Goal: Task Accomplishment & Management: Manage account settings

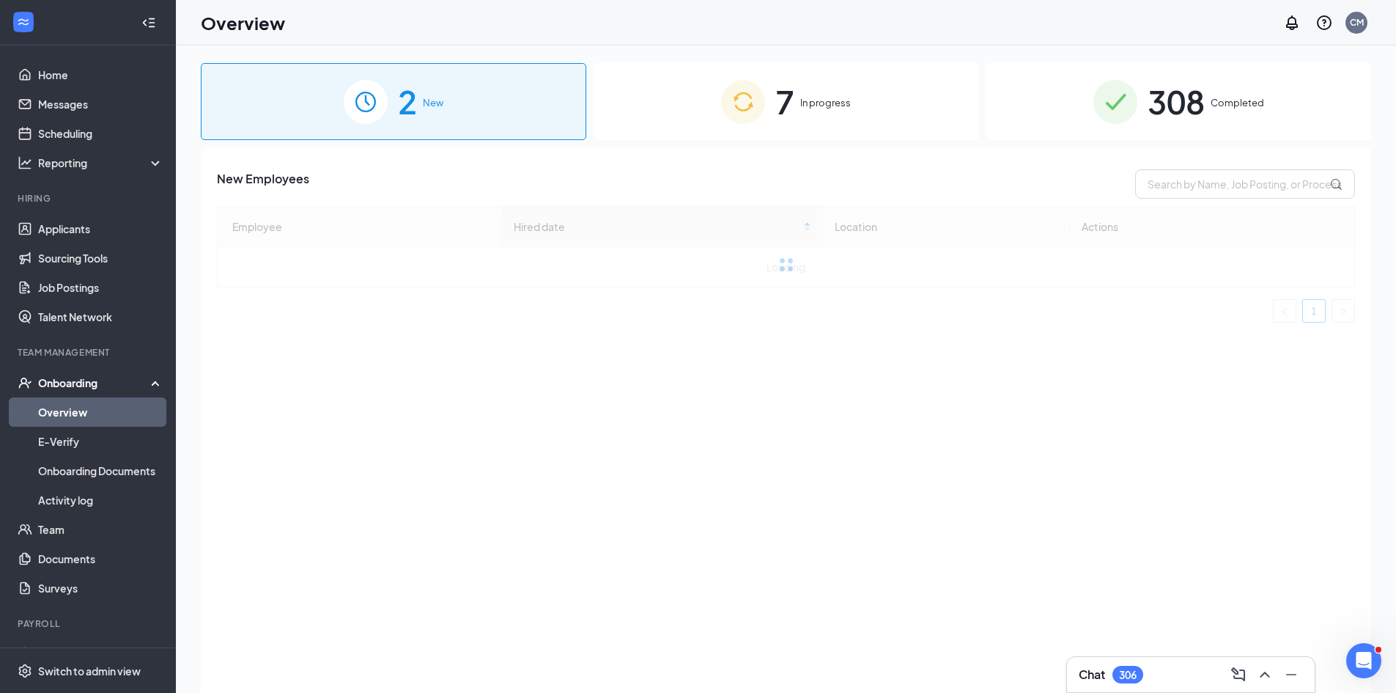
click at [693, 128] on div "7 In progress" at bounding box center [787, 101] width 386 height 77
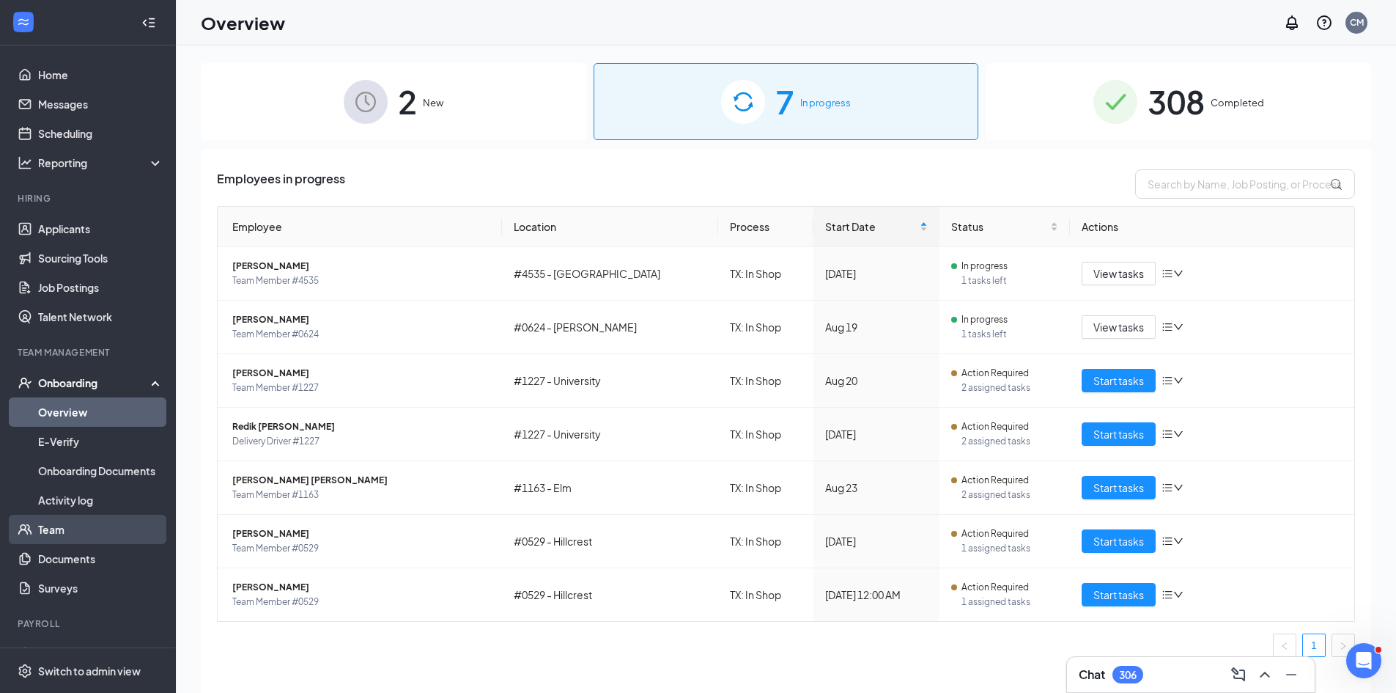
click at [50, 536] on link "Team" at bounding box center [100, 528] width 125 height 29
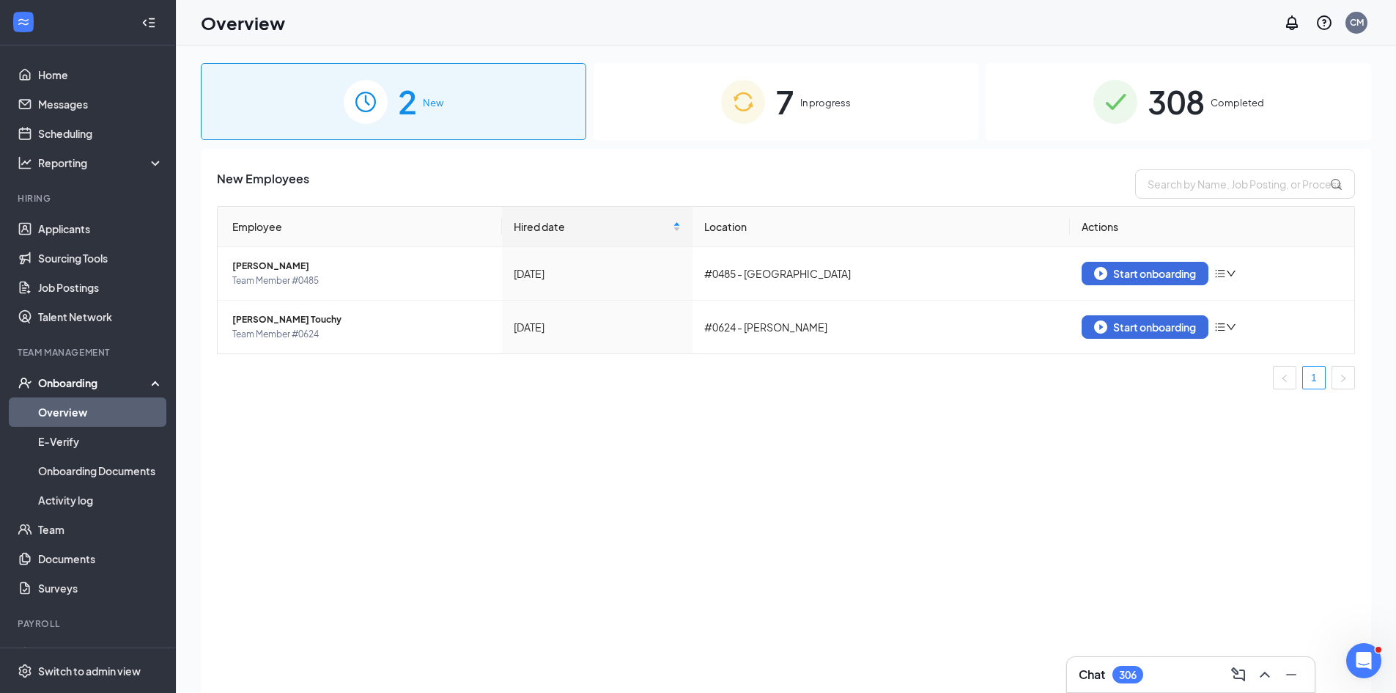
click at [863, 122] on div "7 In progress" at bounding box center [787, 101] width 386 height 77
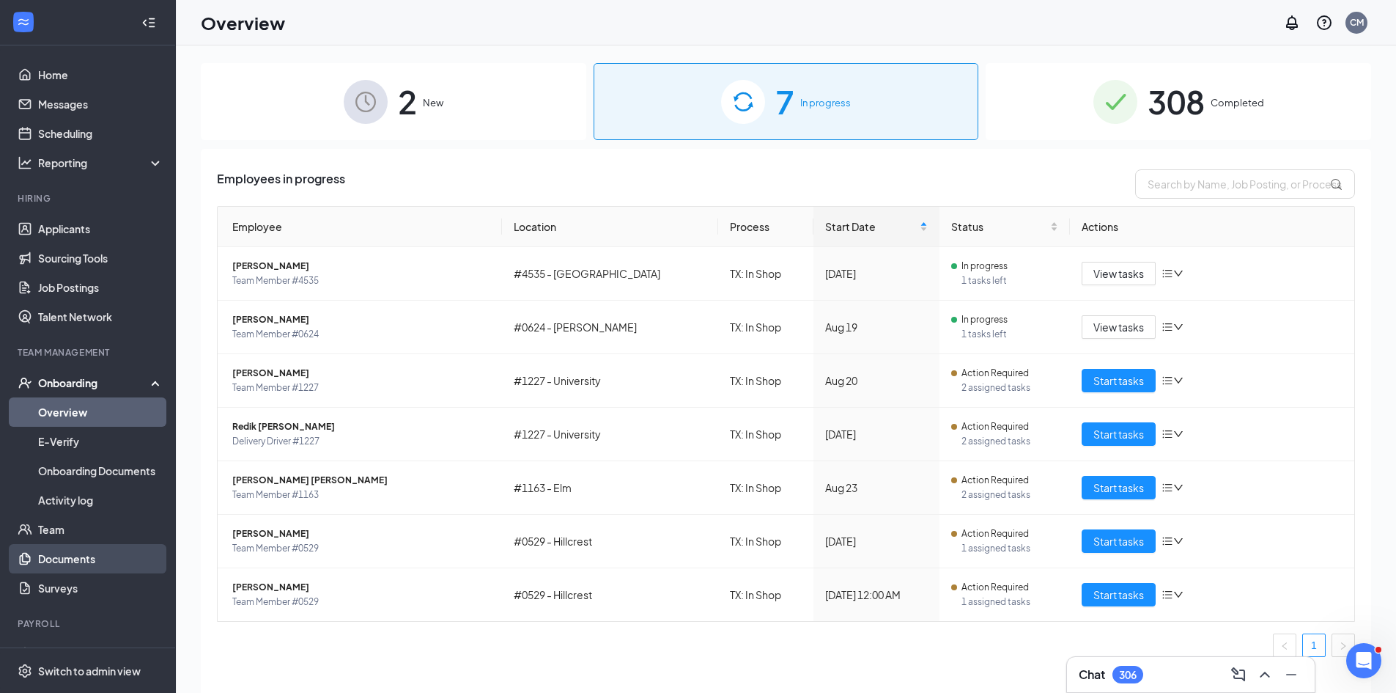
click at [86, 550] on link "Documents" at bounding box center [100, 558] width 125 height 29
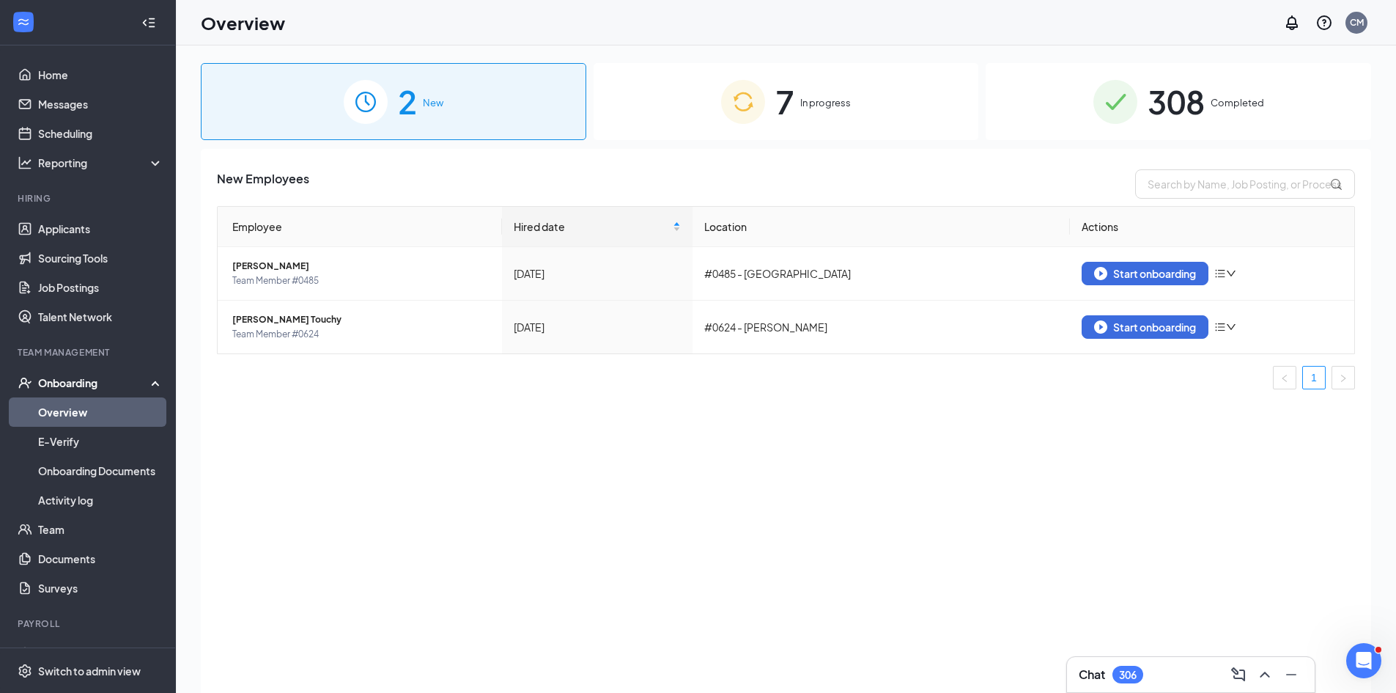
click at [765, 127] on div "7 In progress" at bounding box center [787, 101] width 386 height 77
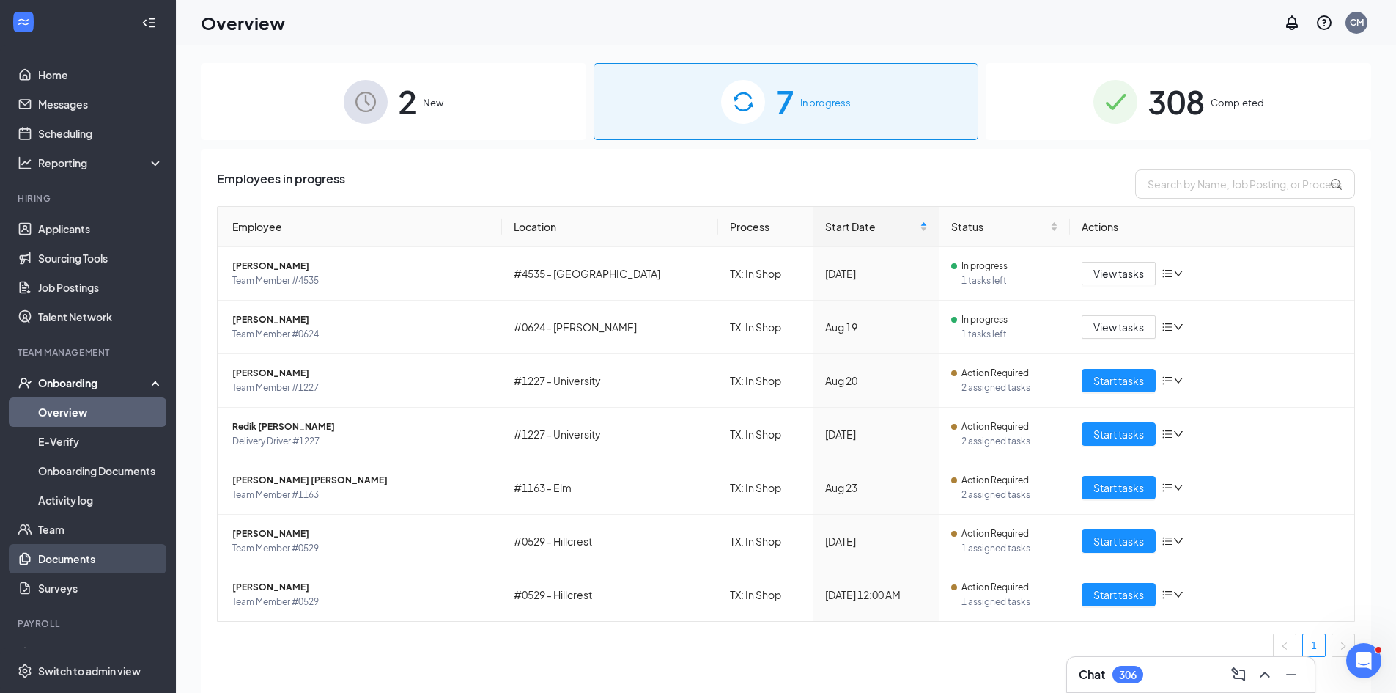
click at [84, 550] on link "Documents" at bounding box center [100, 558] width 125 height 29
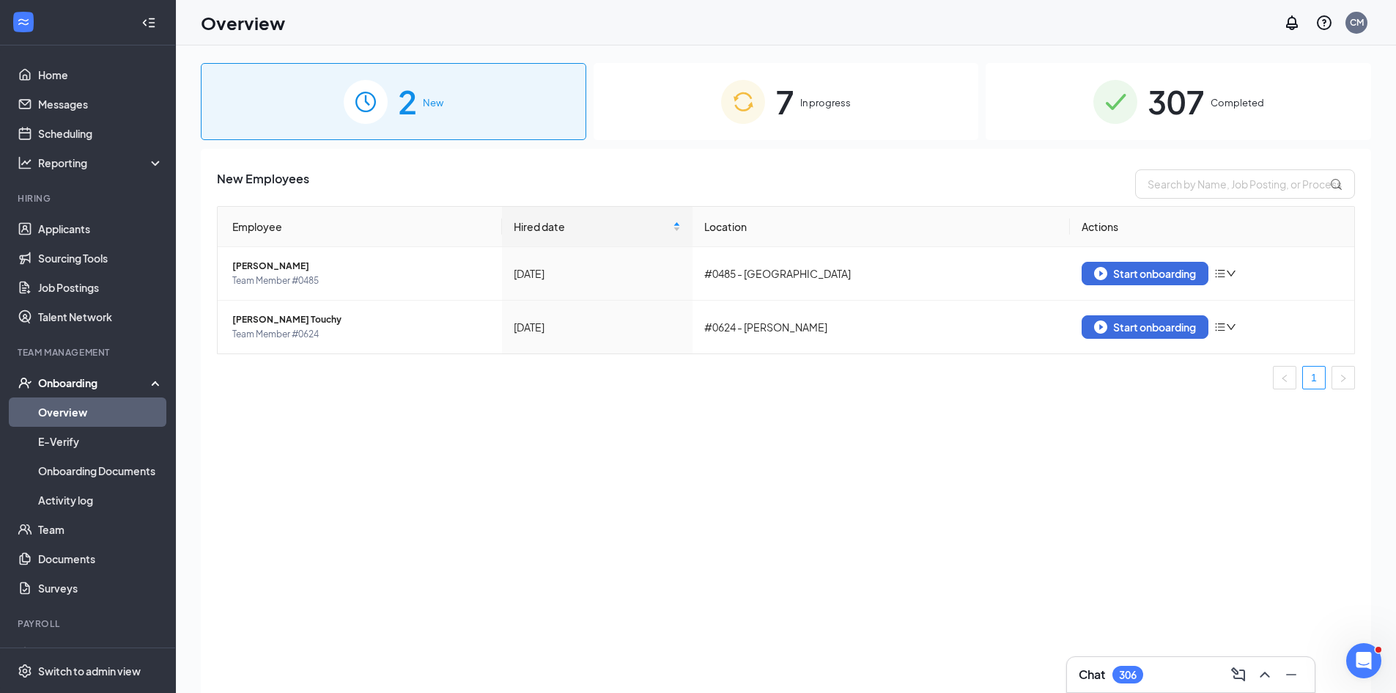
click at [682, 100] on div "7 In progress" at bounding box center [787, 101] width 386 height 77
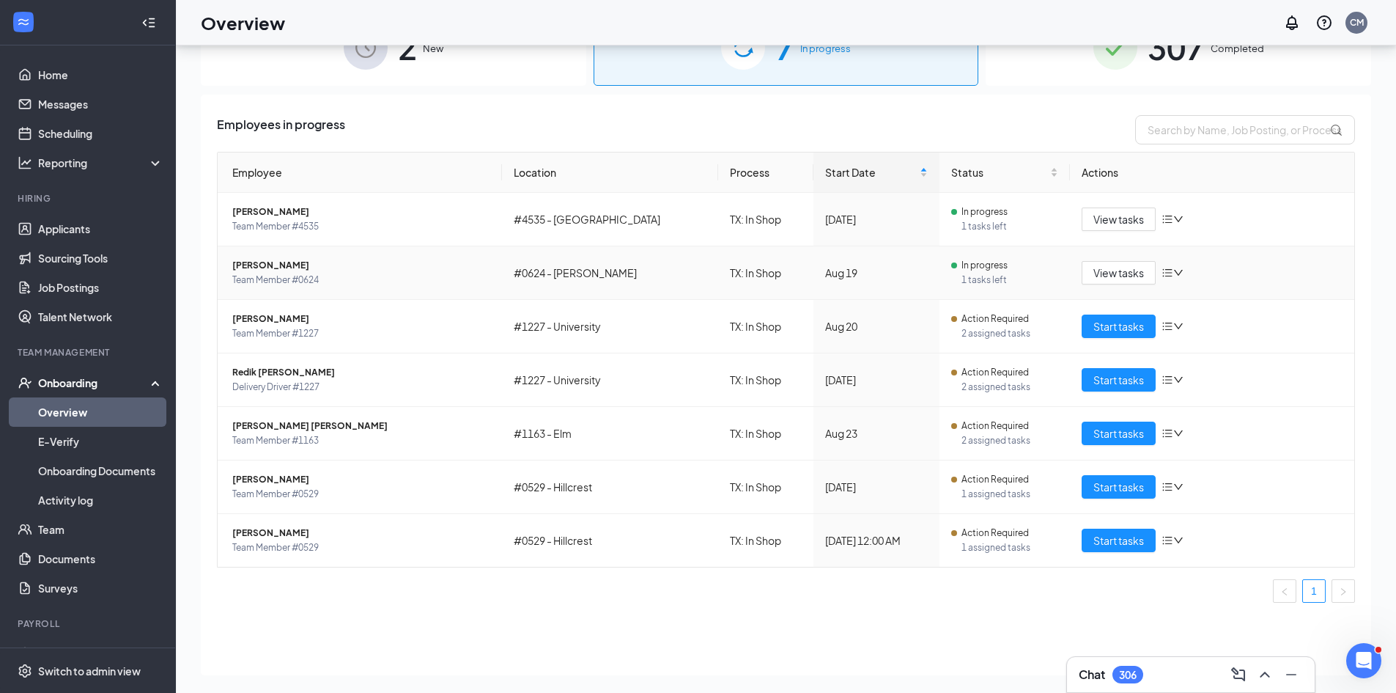
scroll to position [66, 0]
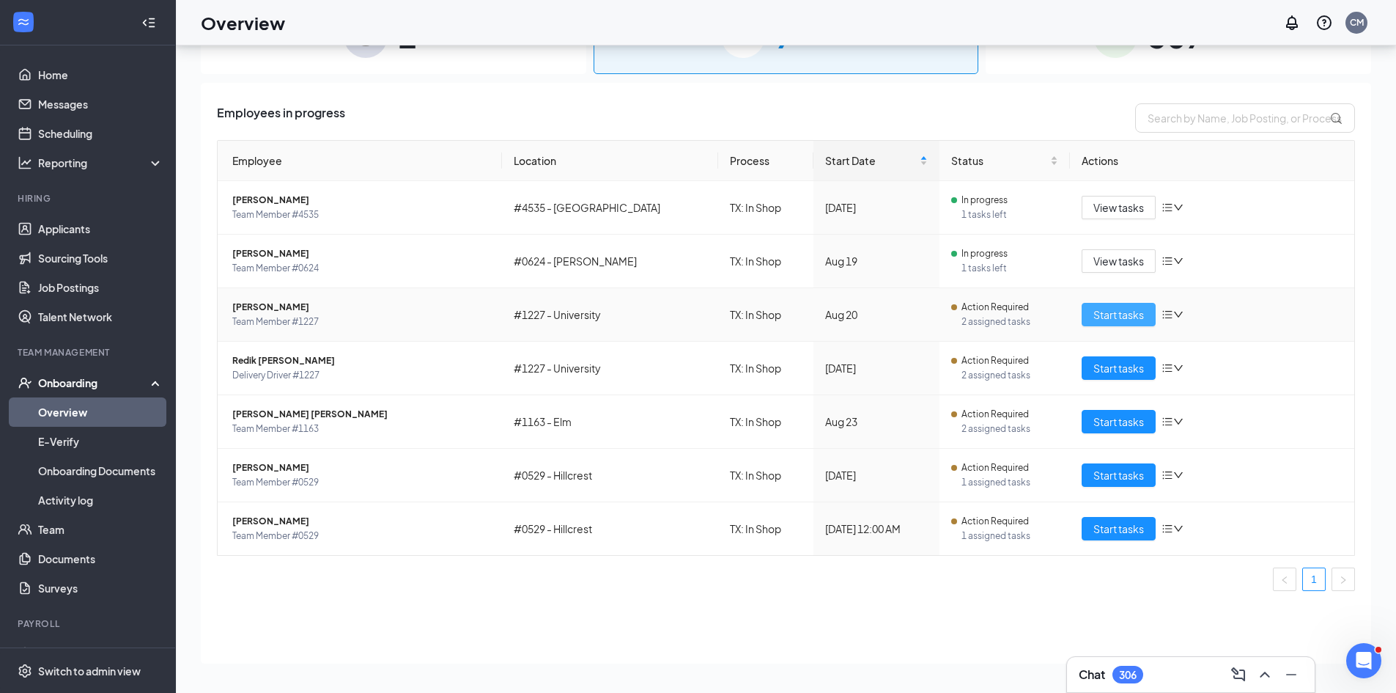
click at [1110, 313] on span "Start tasks" at bounding box center [1118, 314] width 51 height 16
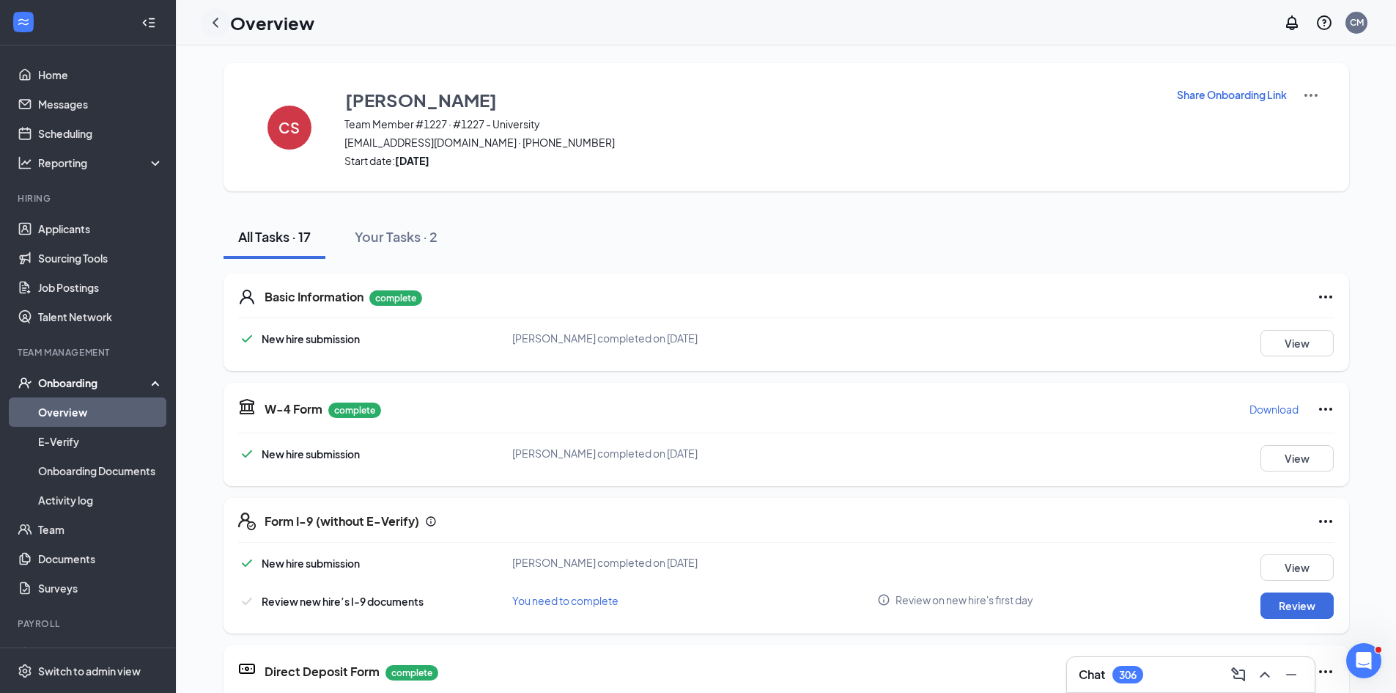
click at [211, 21] on icon "ChevronLeft" at bounding box center [216, 23] width 18 height 18
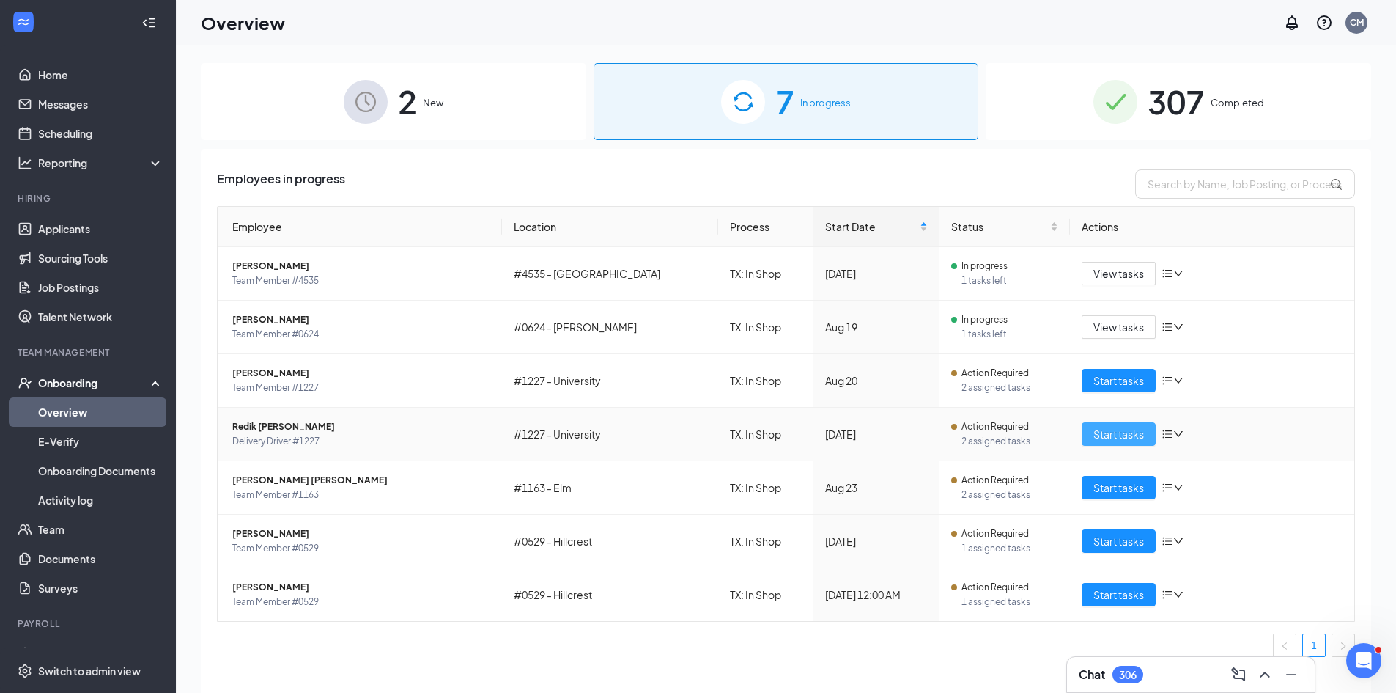
click at [1107, 435] on span "Start tasks" at bounding box center [1118, 434] width 51 height 16
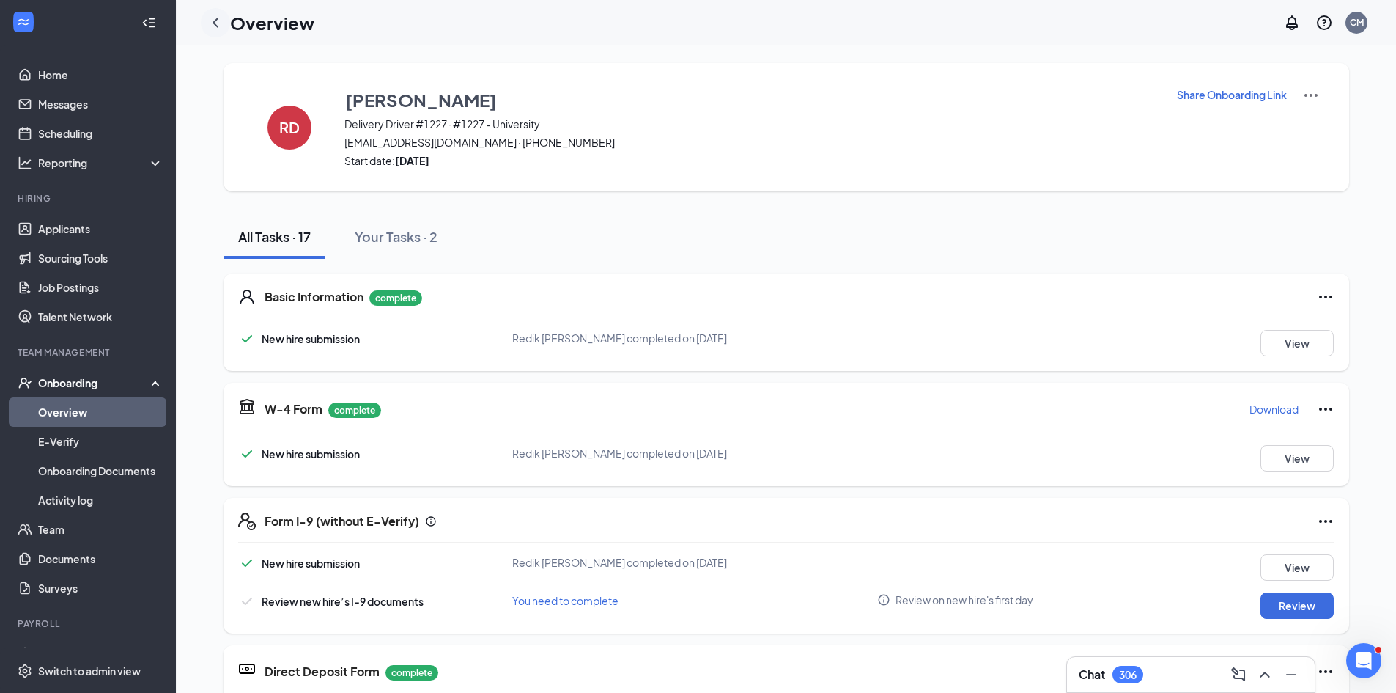
click at [218, 16] on icon "ChevronLeft" at bounding box center [216, 23] width 18 height 18
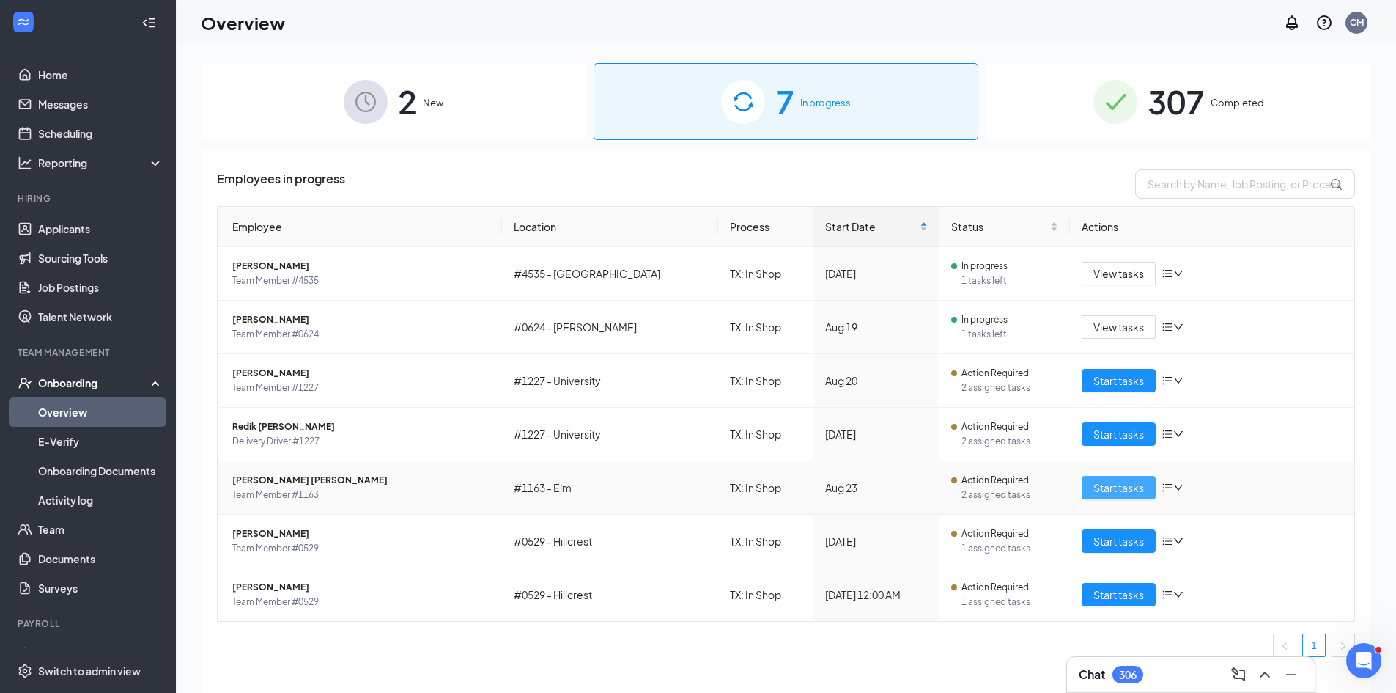
click at [1111, 494] on span "Start tasks" at bounding box center [1118, 487] width 51 height 16
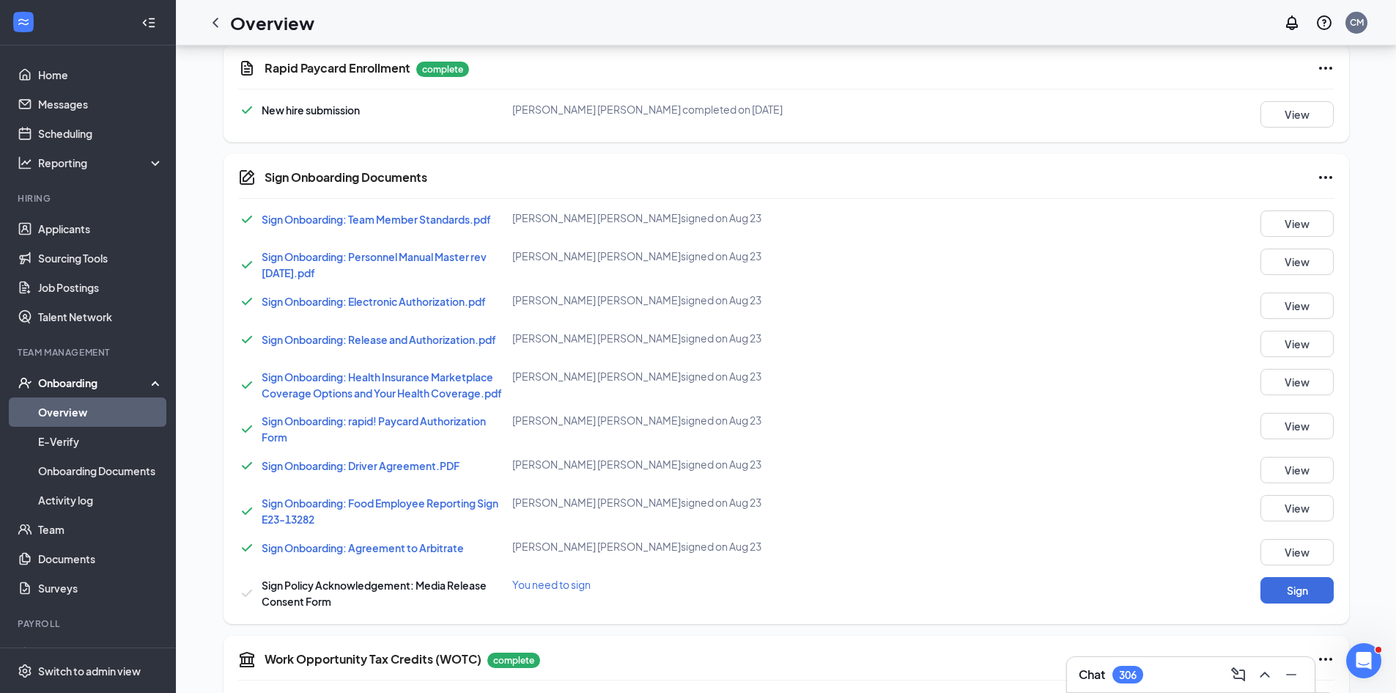
scroll to position [674, 0]
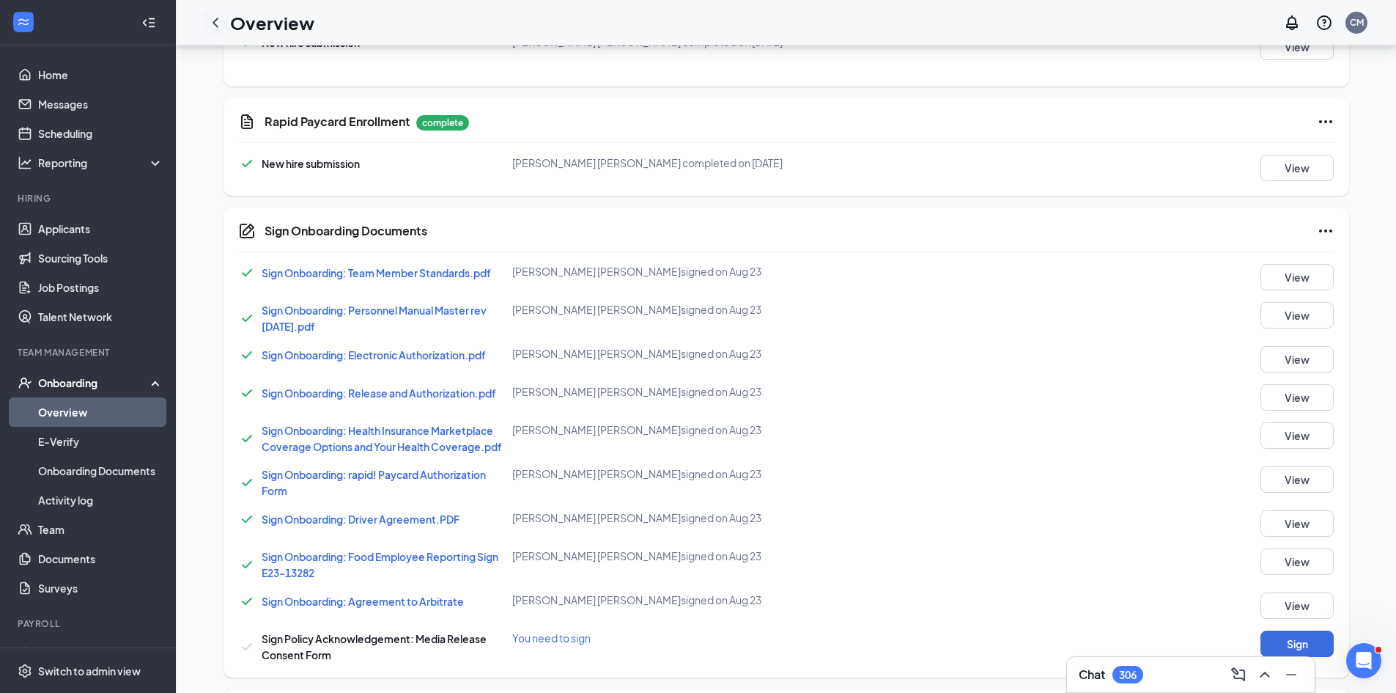
click at [209, 17] on icon "ChevronLeft" at bounding box center [216, 23] width 18 height 18
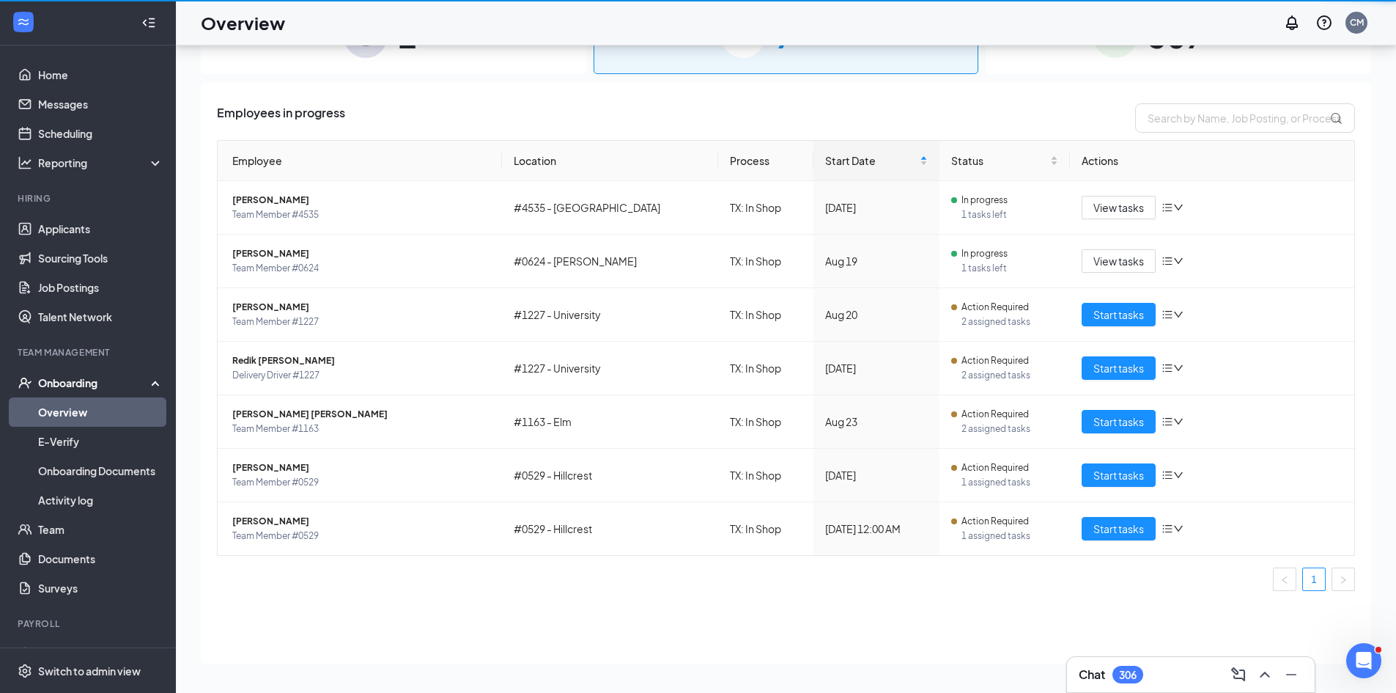
scroll to position [66, 0]
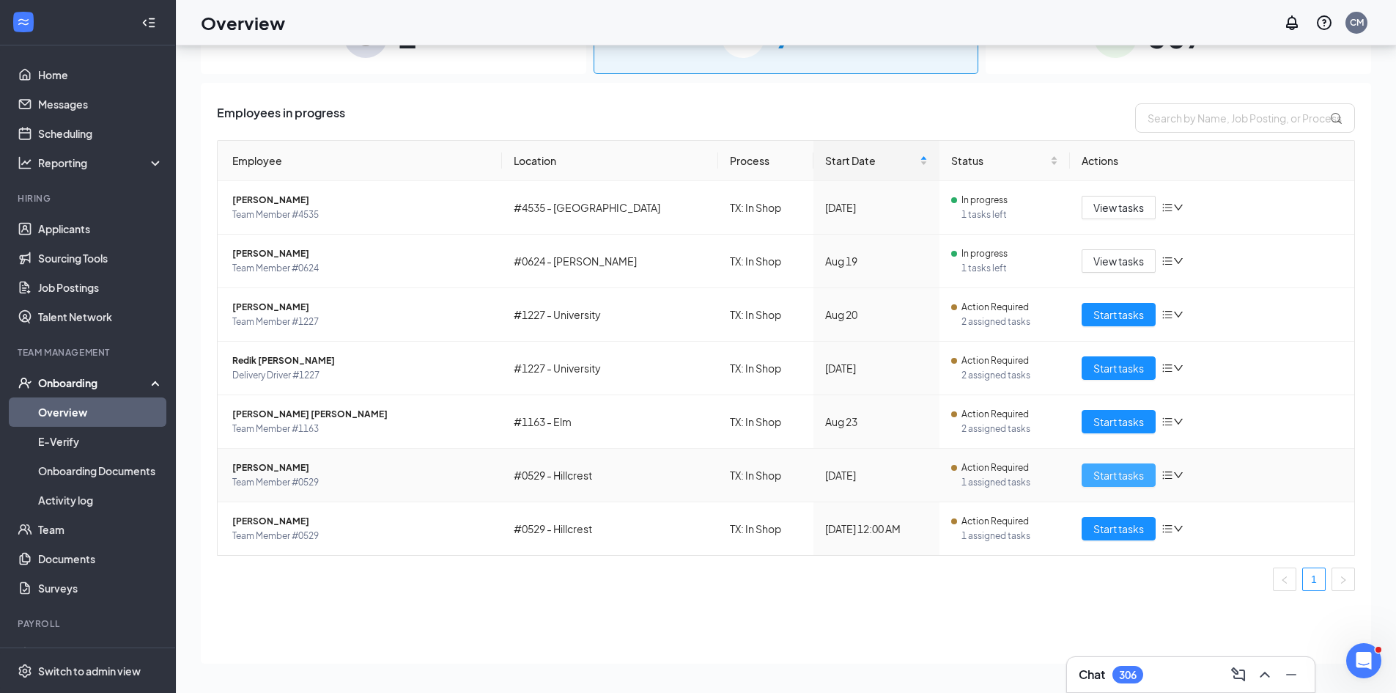
click at [1088, 477] on button "Start tasks" at bounding box center [1119, 474] width 74 height 23
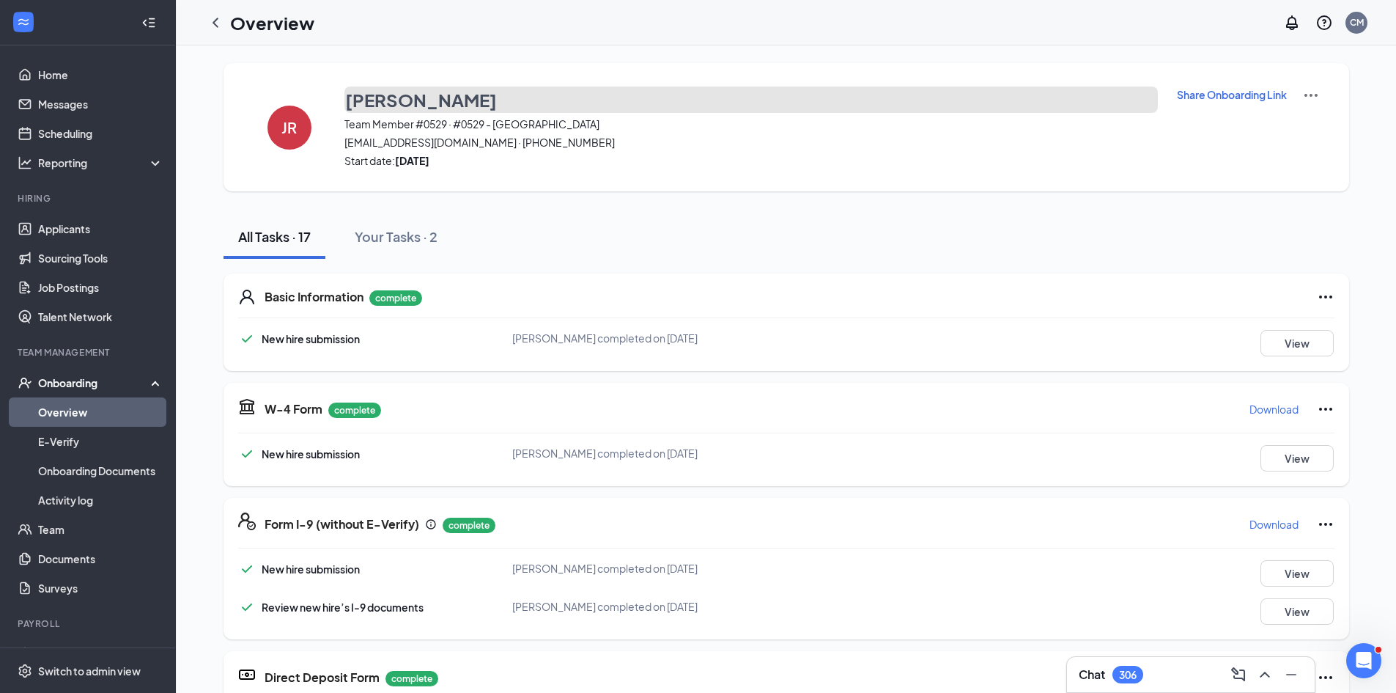
click at [408, 103] on h3 "Justin Robertson" at bounding box center [421, 99] width 152 height 25
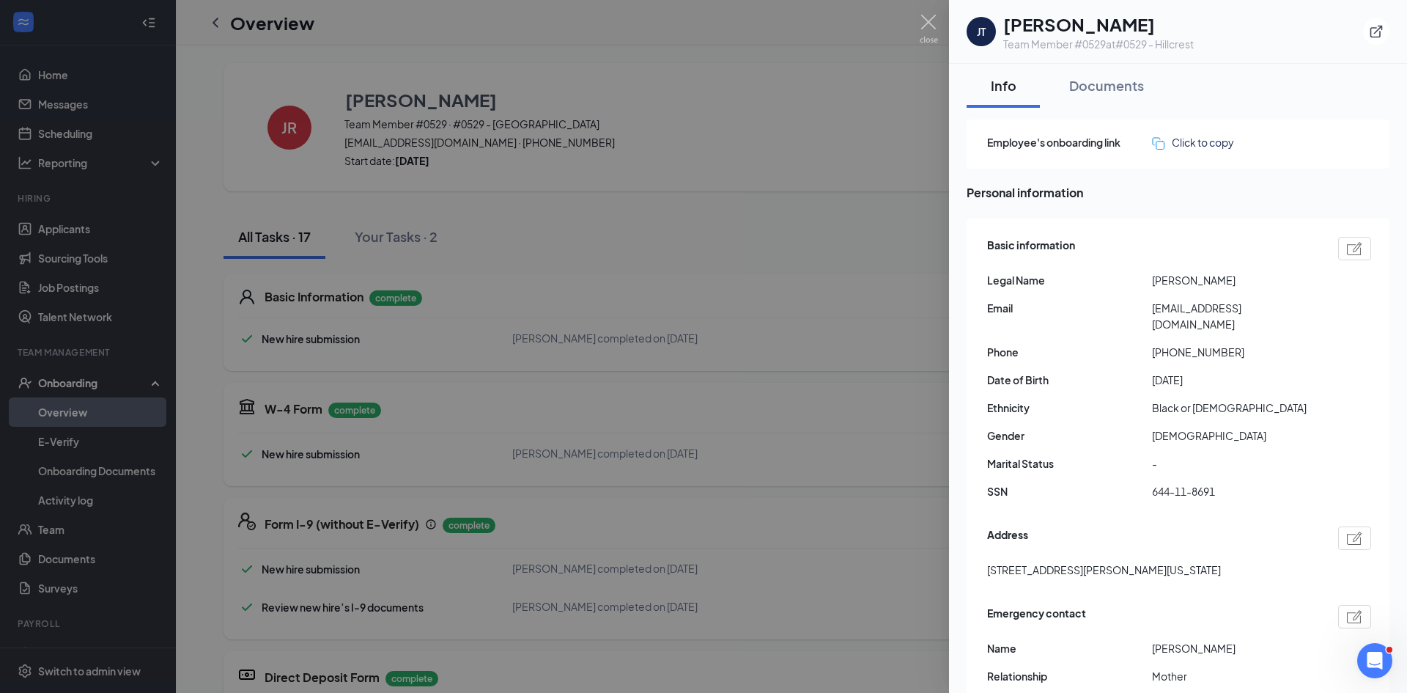
click at [1107, 25] on h1 "Justin T Robertson" at bounding box center [1098, 24] width 191 height 25
copy h1 "Robertson"
click at [937, 23] on img at bounding box center [929, 29] width 18 height 29
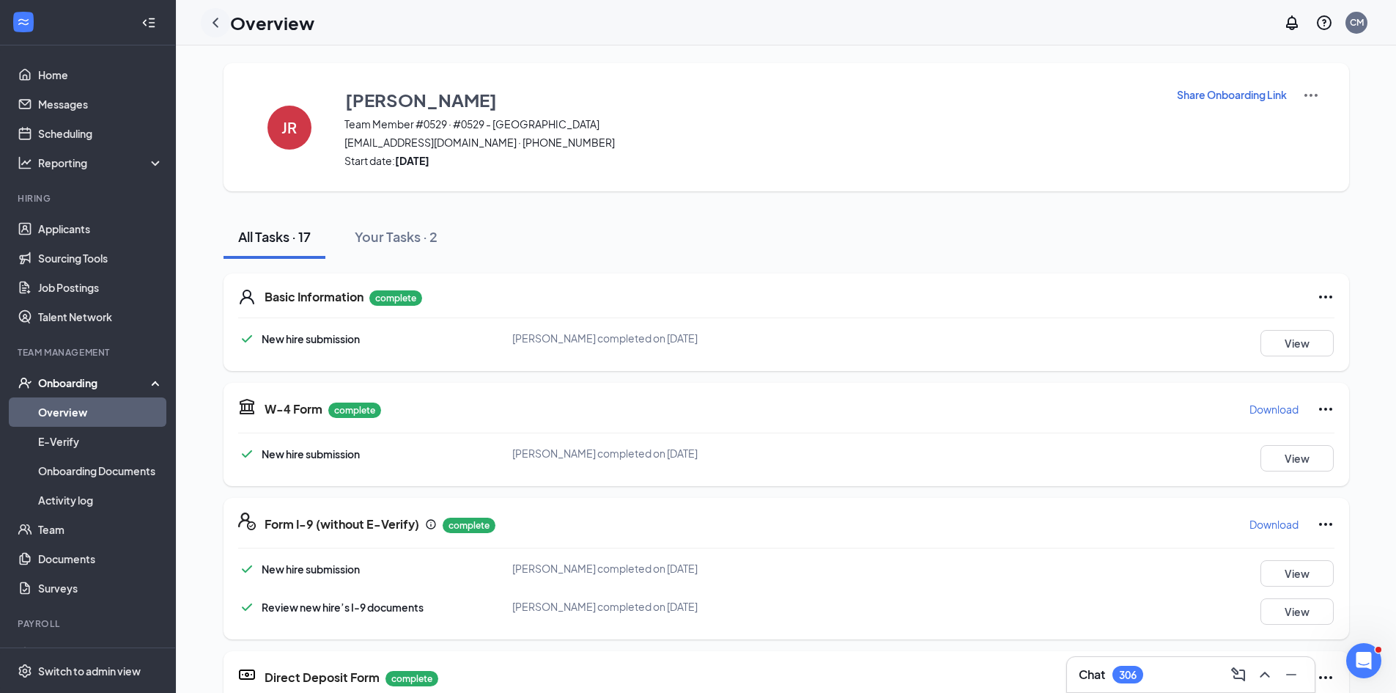
click at [225, 28] on div at bounding box center [215, 22] width 29 height 29
click at [221, 21] on icon "ChevronLeft" at bounding box center [216, 23] width 18 height 18
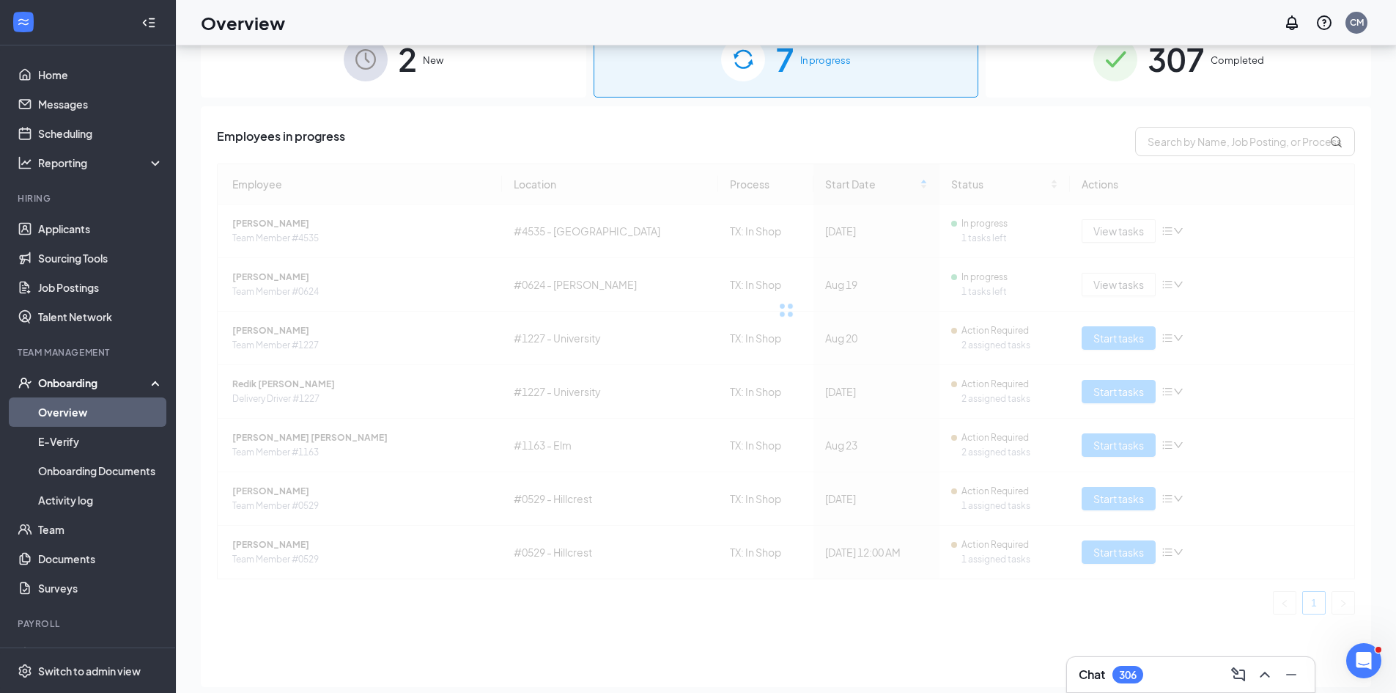
scroll to position [66, 0]
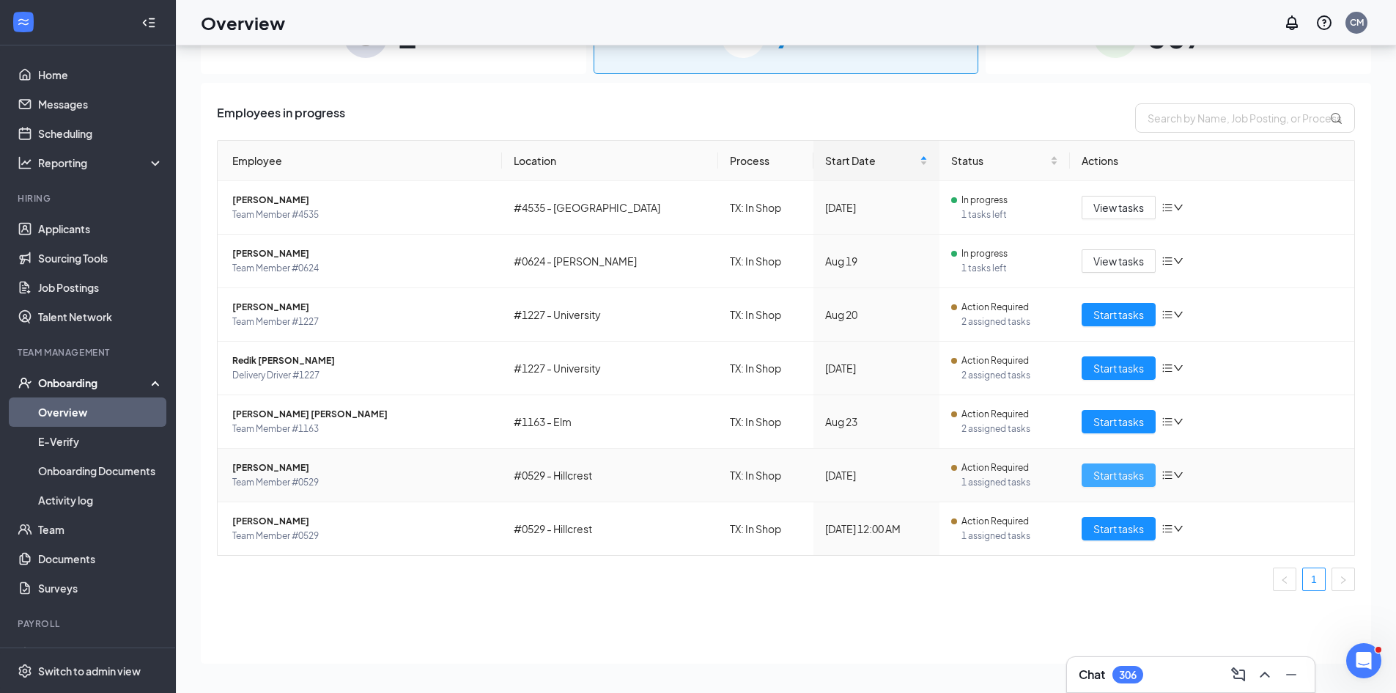
click at [1104, 473] on span "Start tasks" at bounding box center [1118, 475] width 51 height 16
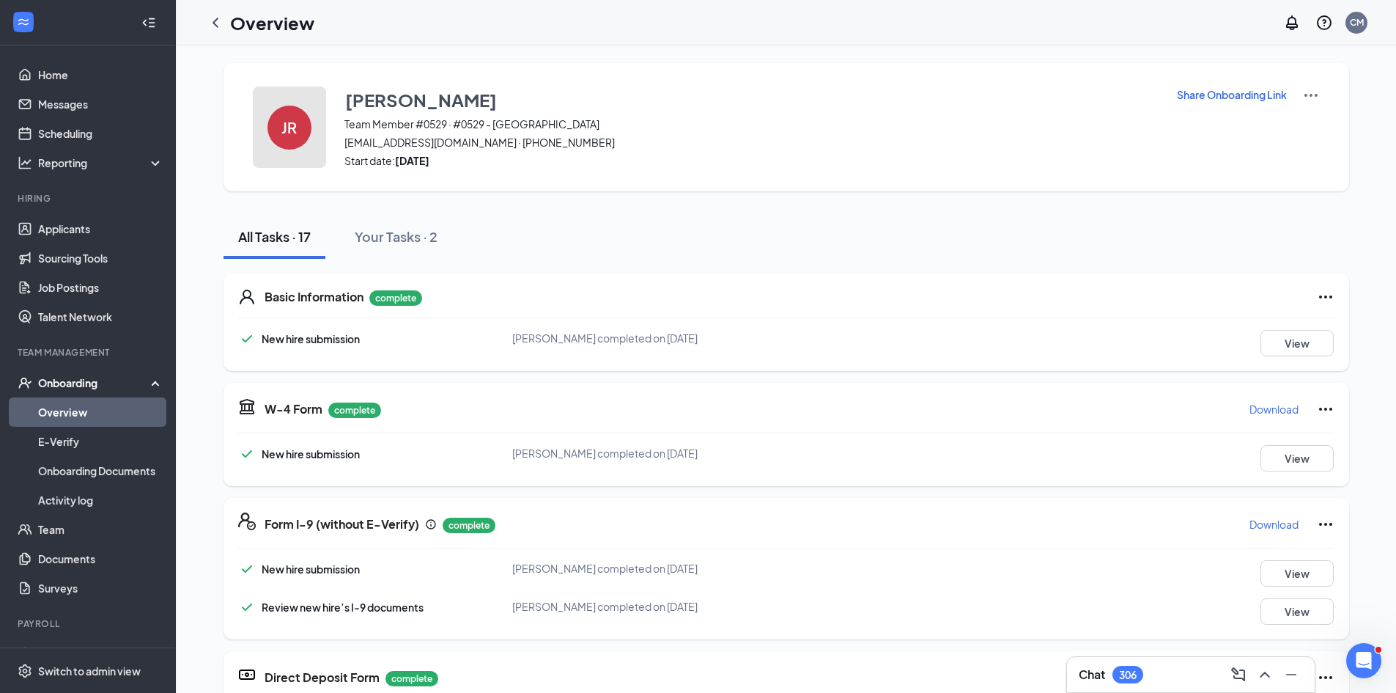
click at [271, 123] on div "JR" at bounding box center [290, 128] width 44 height 44
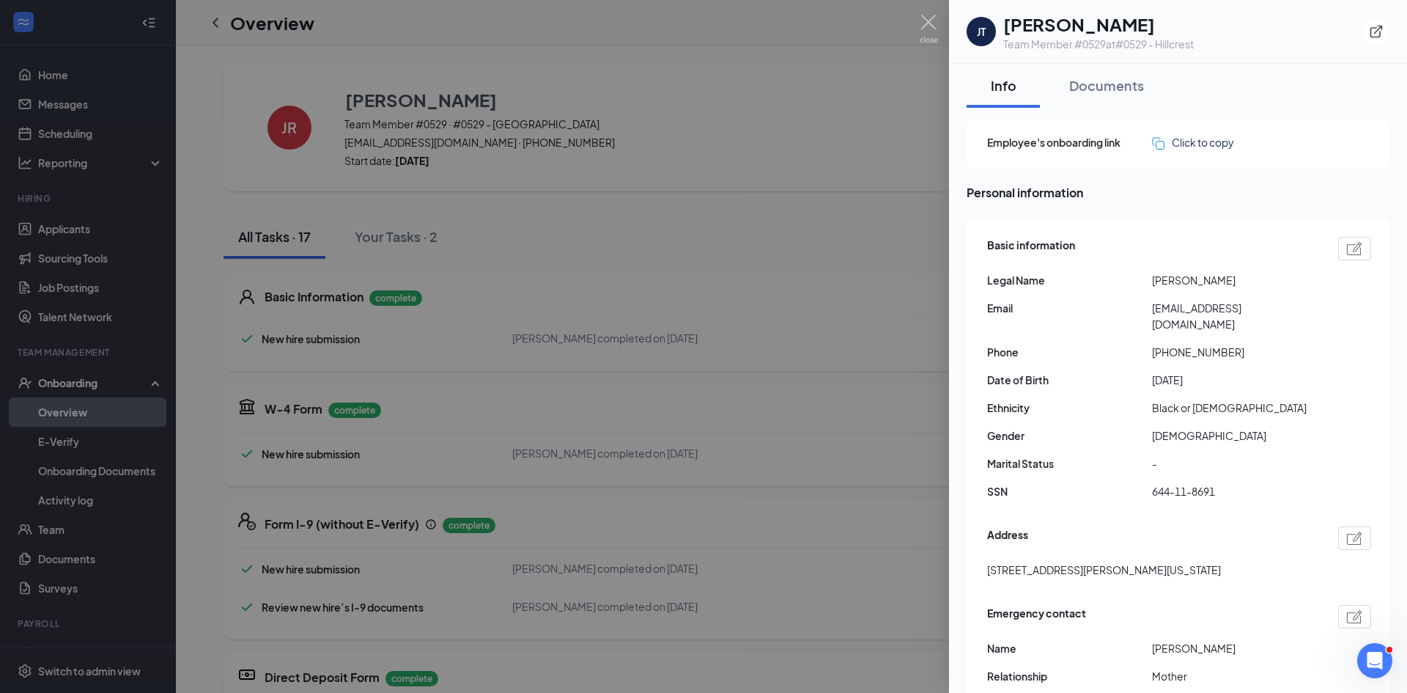
click at [1101, 28] on h1 "Justin T Robertson" at bounding box center [1098, 24] width 191 height 25
click at [1101, 27] on h1 "Justin T Robertson" at bounding box center [1098, 24] width 191 height 25
copy h1 "Robertson"
click at [922, 11] on div at bounding box center [703, 346] width 1407 height 693
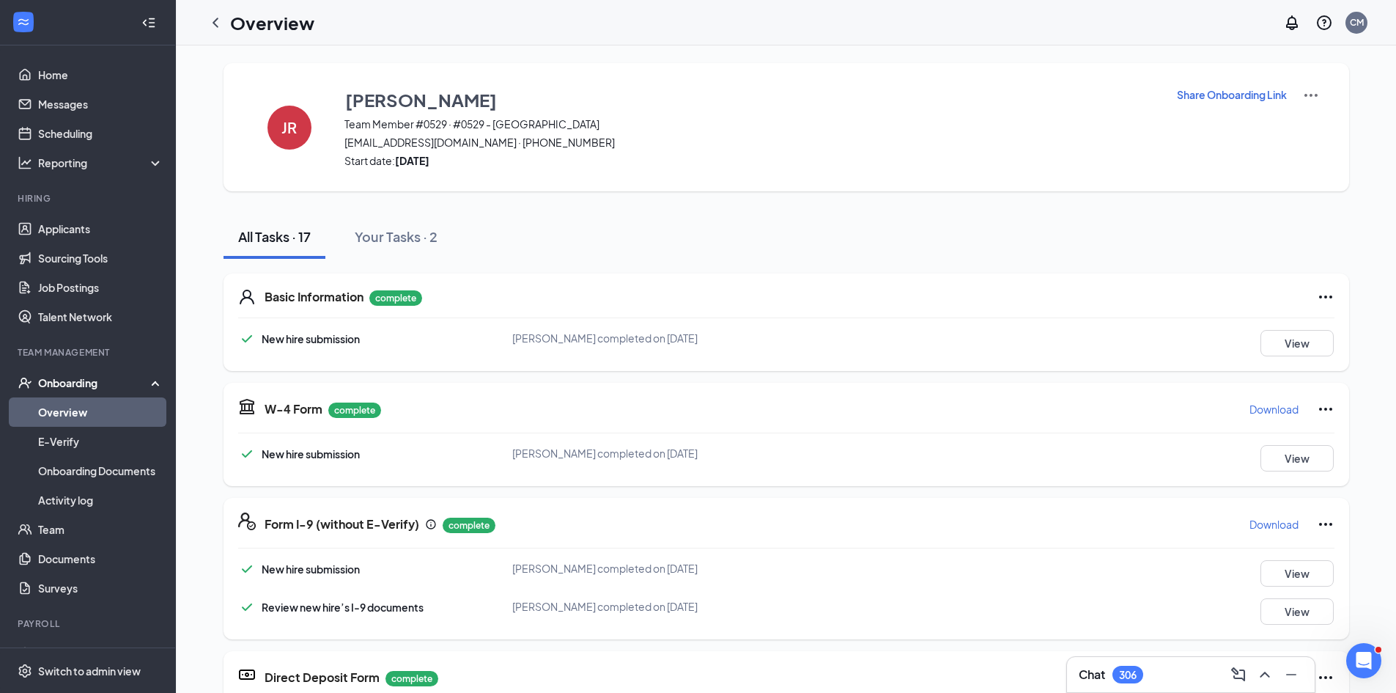
click at [1261, 416] on button "Download" at bounding box center [1274, 408] width 51 height 23
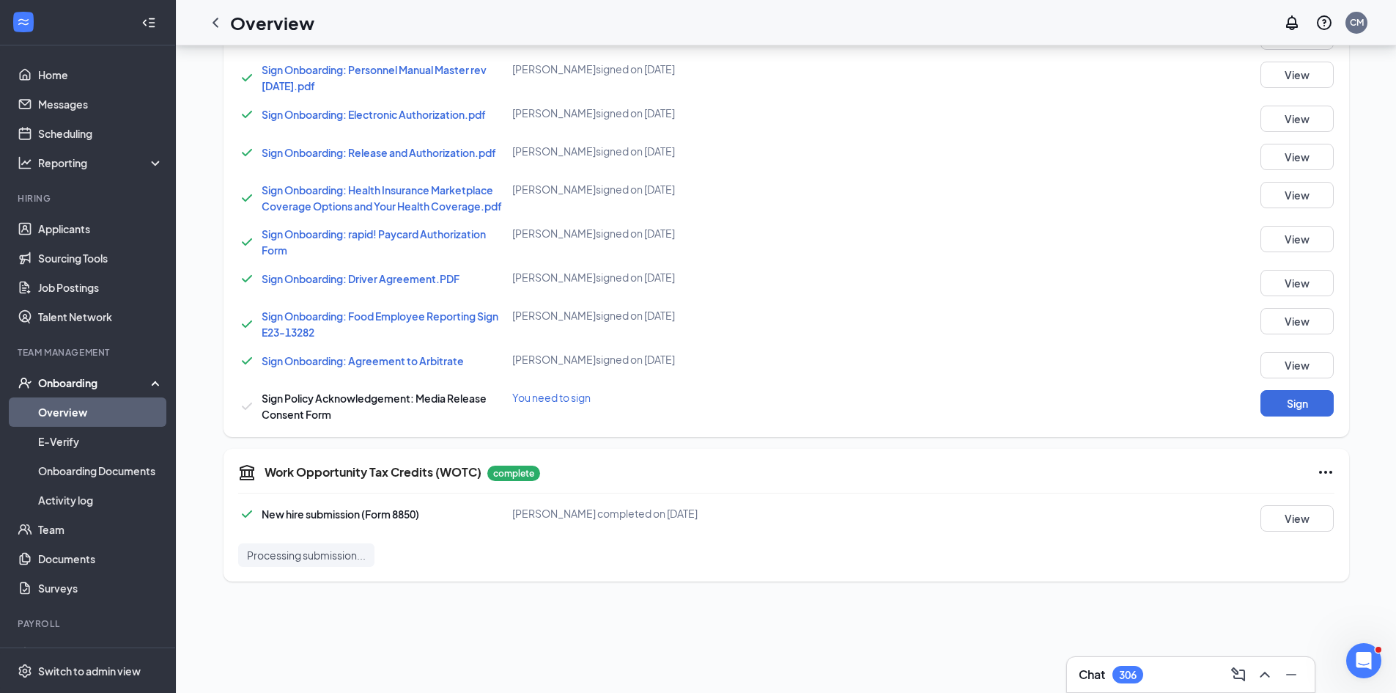
scroll to position [826, 0]
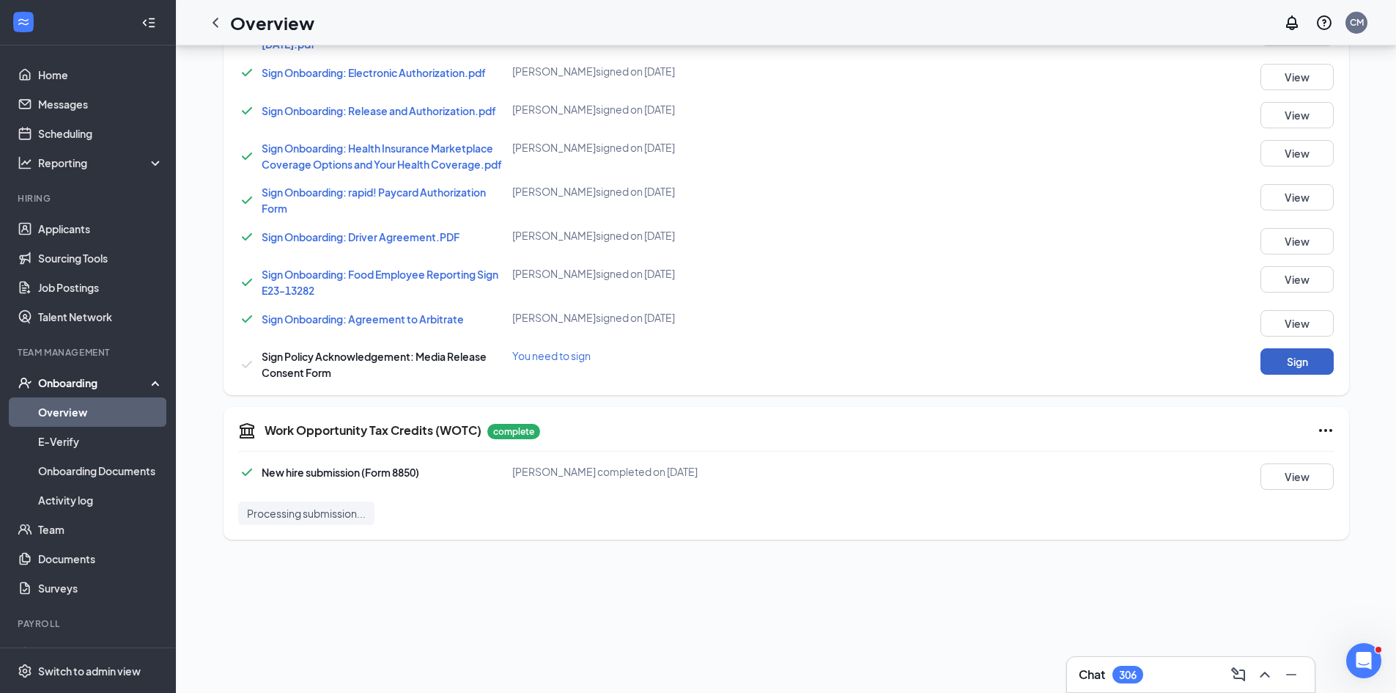
click at [1316, 361] on button "Sign" at bounding box center [1297, 361] width 73 height 26
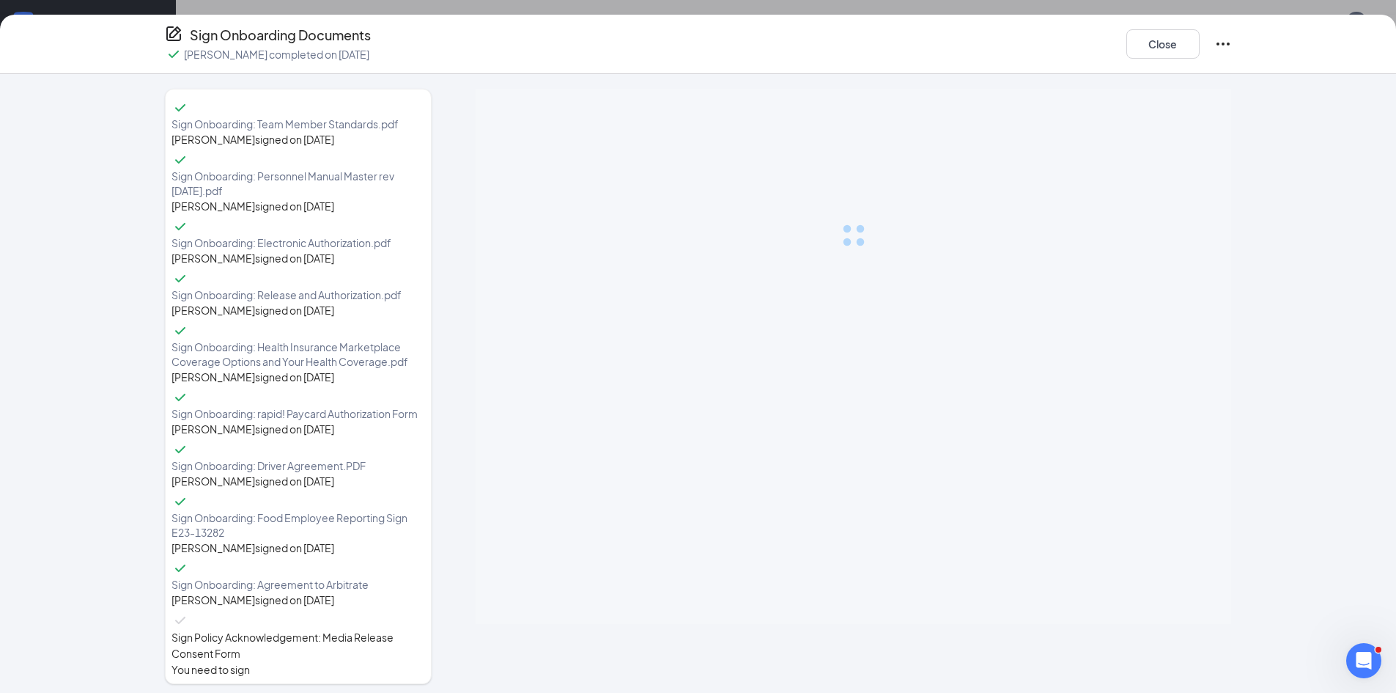
click at [1310, 362] on div "Sign Onboarding Documents Justin T Robertson completed on Aug 25, 2025 Close Si…" at bounding box center [698, 346] width 1396 height 693
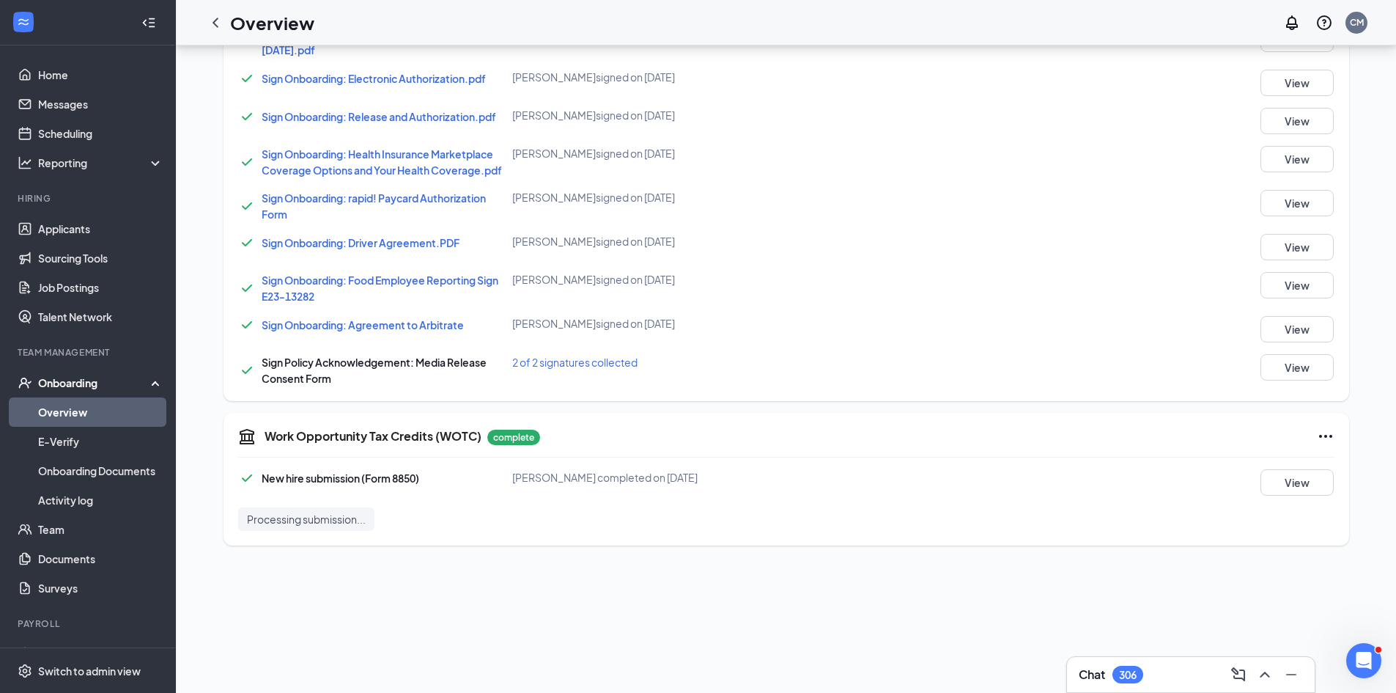
drag, startPoint x: 215, startPoint y: 26, endPoint x: 218, endPoint y: 34, distance: 7.7
click at [215, 26] on icon "ChevronLeft" at bounding box center [216, 23] width 18 height 18
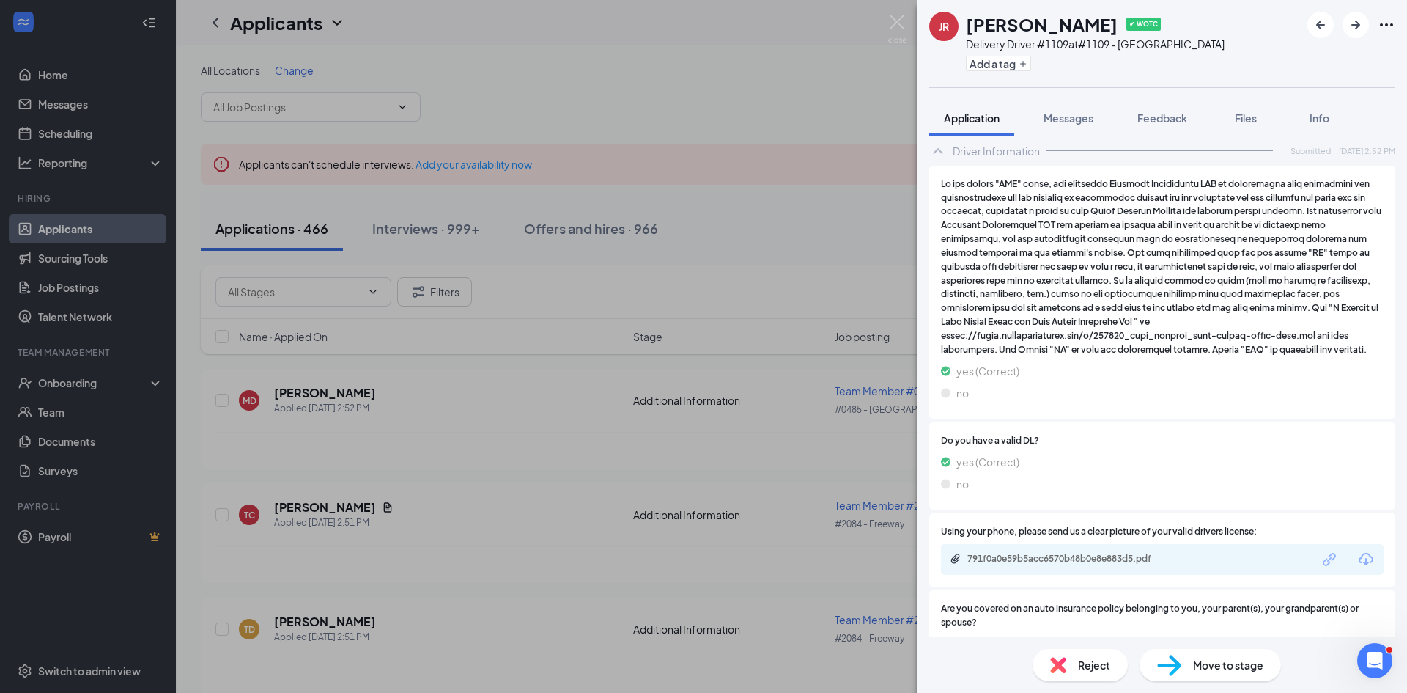
scroll to position [1476, 0]
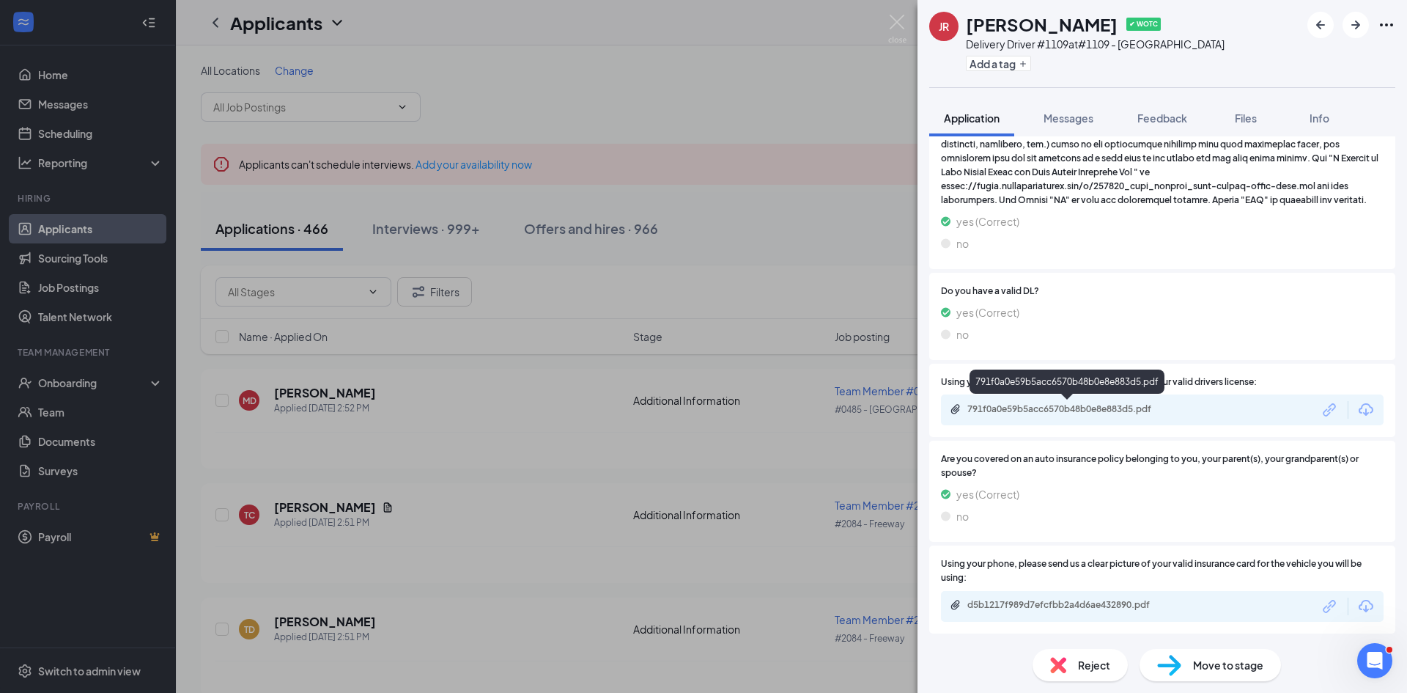
click at [1010, 410] on div "791f0a0e59b5acc6570b48b0e8e883d5.pdf" at bounding box center [1069, 409] width 205 height 12
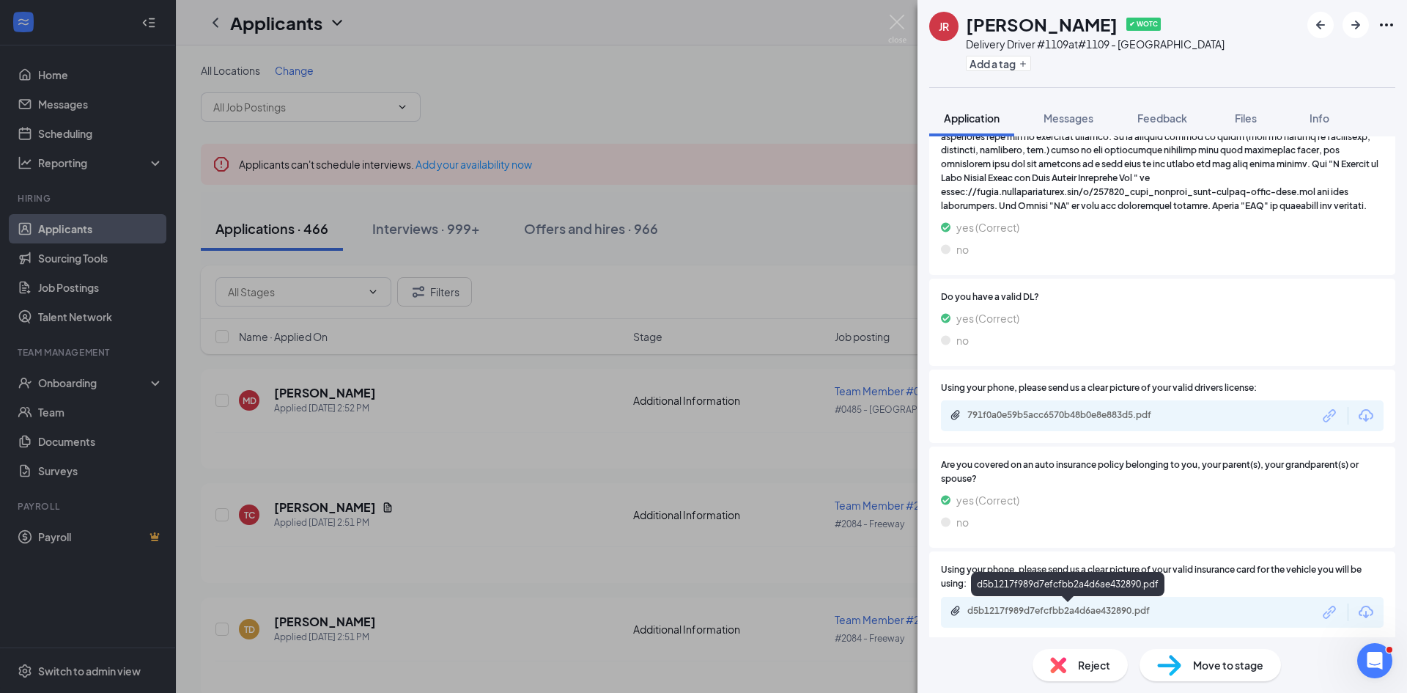
click at [1071, 609] on div "d5b1217f989d7efcfbb2a4d6ae432890.pdf" at bounding box center [1069, 611] width 205 height 12
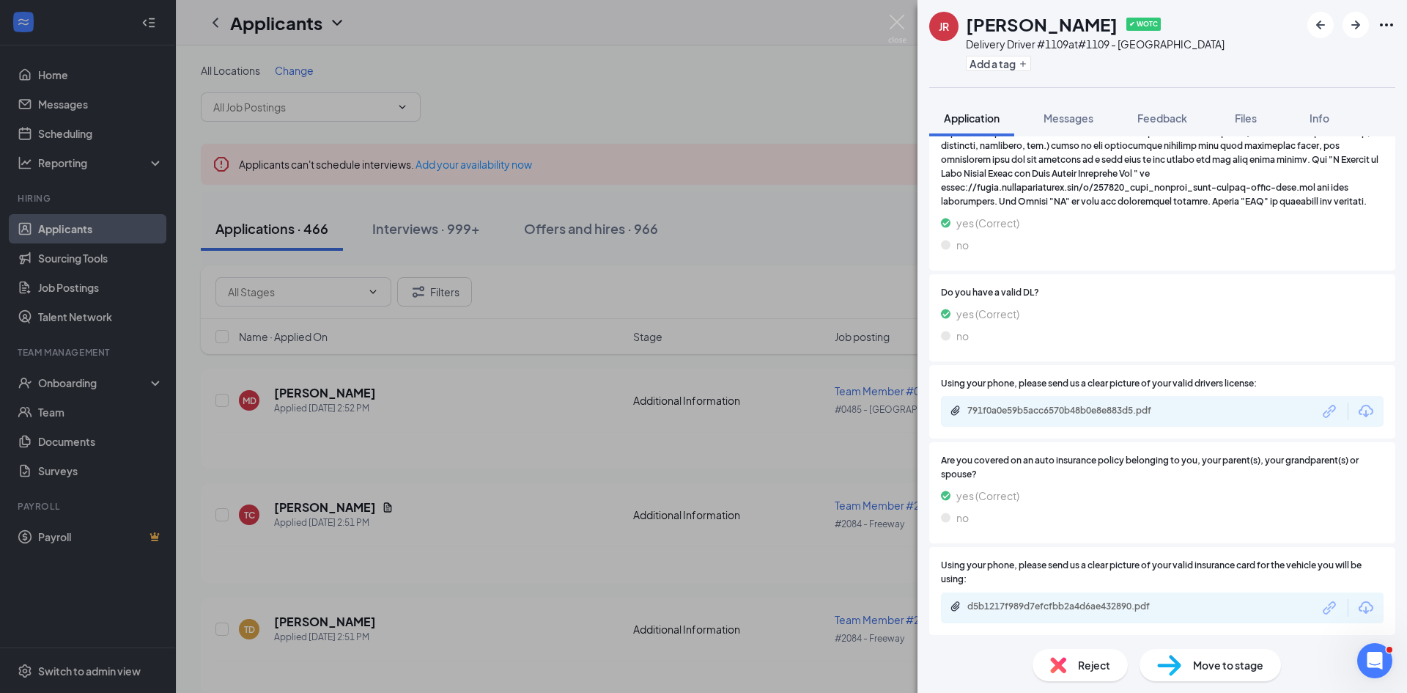
scroll to position [1476, 0]
click at [1114, 610] on div "d5b1217f989d7efcfbb2a4d6ae432890.pdf" at bounding box center [1069, 605] width 205 height 12
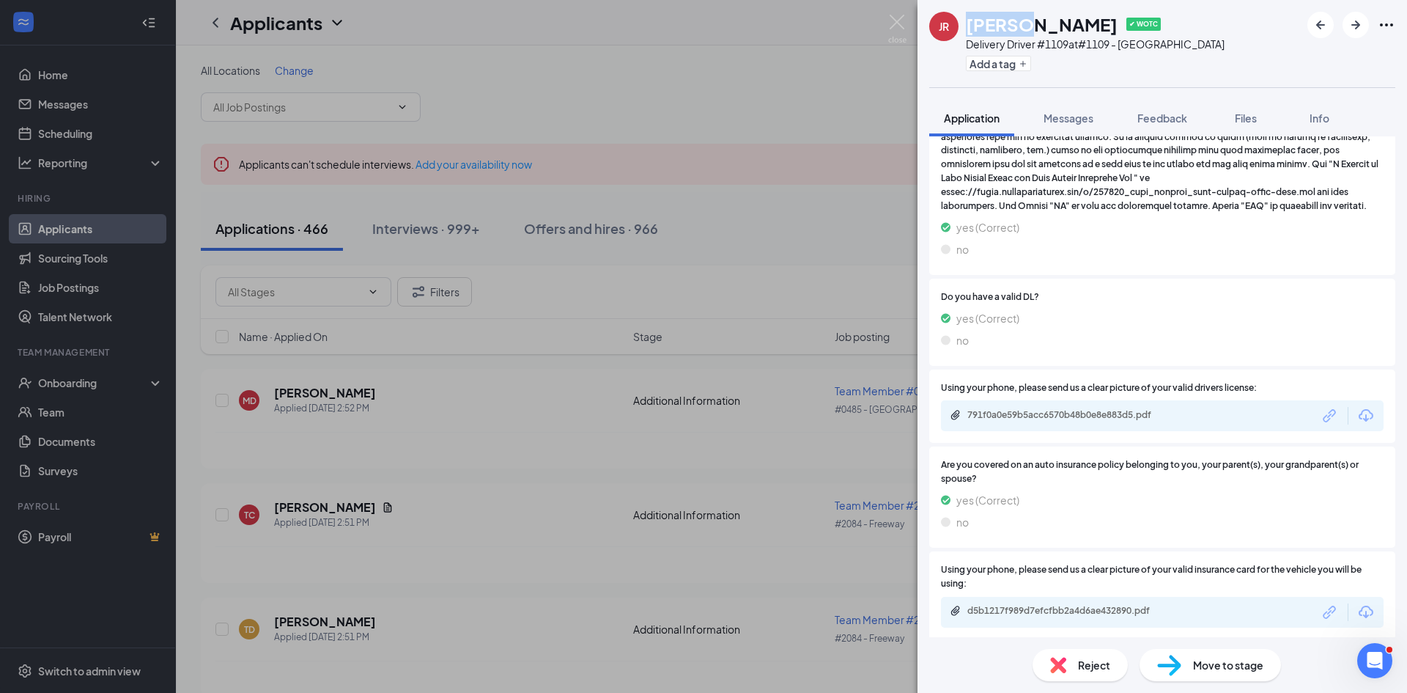
drag, startPoint x: 966, startPoint y: 26, endPoint x: 1017, endPoint y: 28, distance: 50.6
click at [1017, 28] on h1 "[PERSON_NAME]" at bounding box center [1042, 24] width 152 height 25
copy h1 "JMario"
